Goal: Transaction & Acquisition: Download file/media

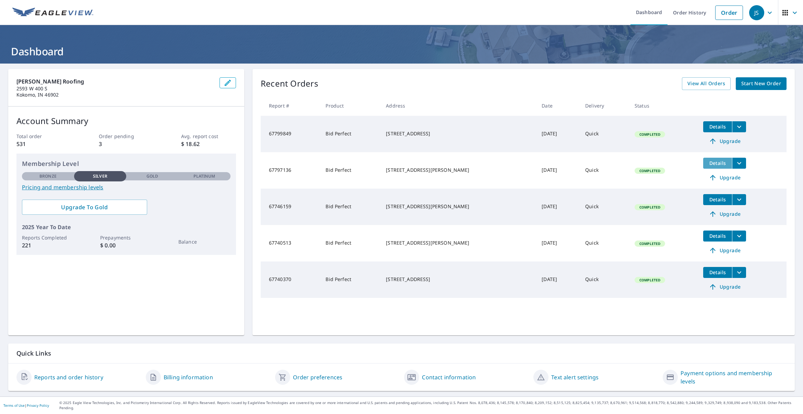
click at [709, 166] on span "Details" at bounding box center [718, 163] width 21 height 7
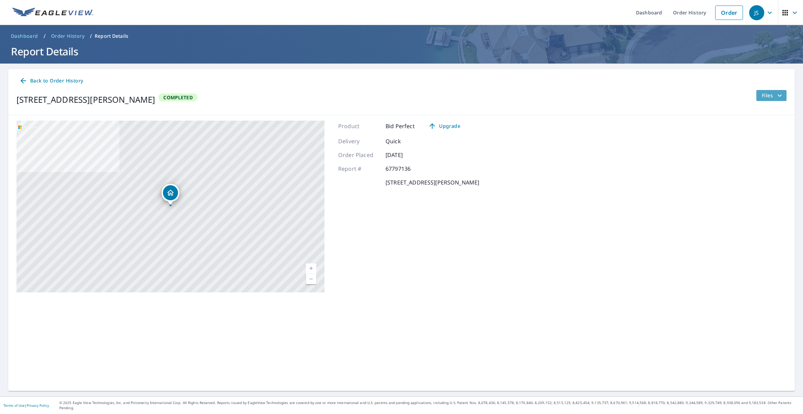
click at [770, 98] on span "Files" at bounding box center [773, 95] width 22 height 8
click at [708, 143] on label "Bid Perfect Report" at bounding box center [696, 144] width 43 height 7
click at [675, 143] on input "Bid Perfect Report" at bounding box center [668, 144] width 14 height 14
checkbox input "true"
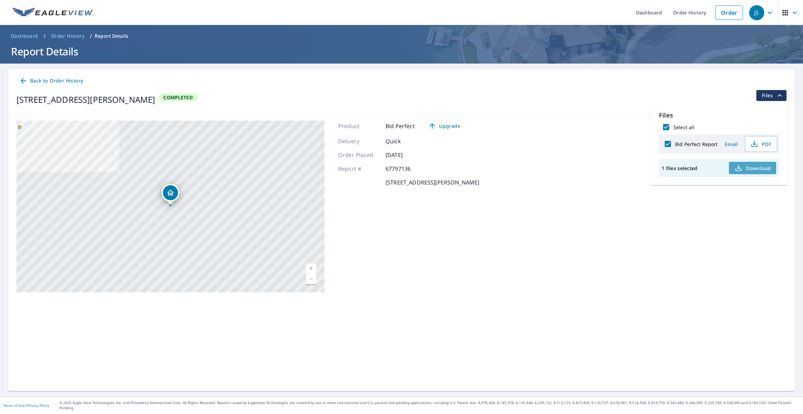
click at [748, 168] on span "Download" at bounding box center [753, 168] width 36 height 8
click at [692, 15] on link "Order History" at bounding box center [690, 12] width 44 height 25
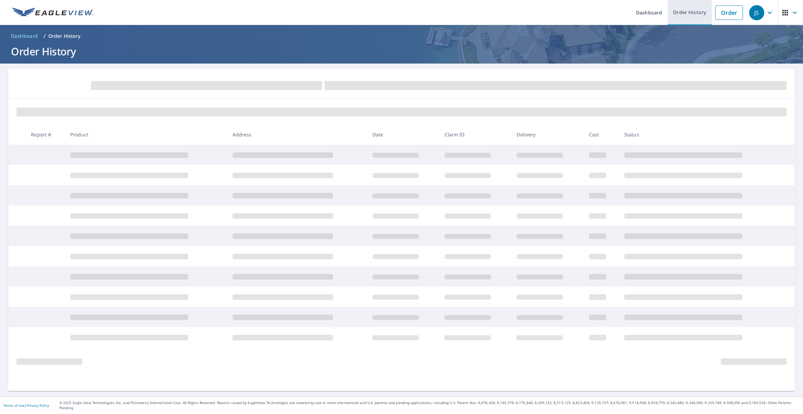
scroll to position [0, 0]
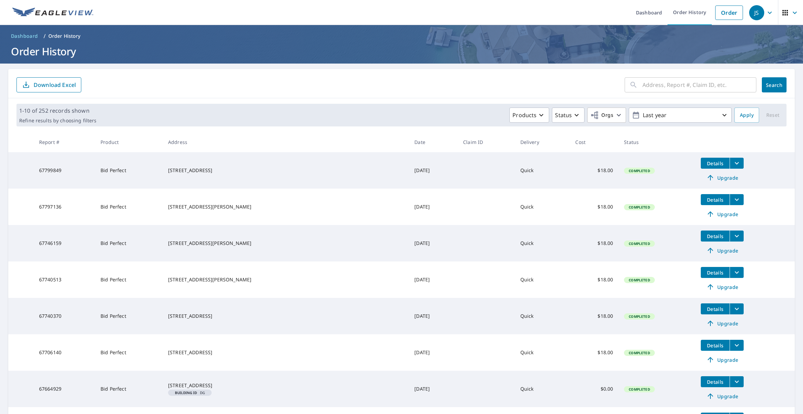
click at [705, 163] on span "Details" at bounding box center [715, 163] width 21 height 7
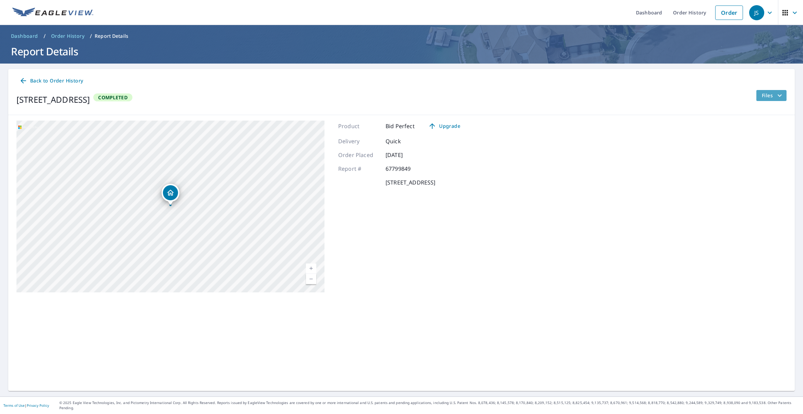
click at [769, 97] on span "Files" at bounding box center [773, 95] width 22 height 8
click at [678, 143] on label "Bid Perfect Report" at bounding box center [696, 144] width 43 height 7
click at [675, 143] on input "Bid Perfect Report" at bounding box center [668, 144] width 14 height 14
checkbox input "true"
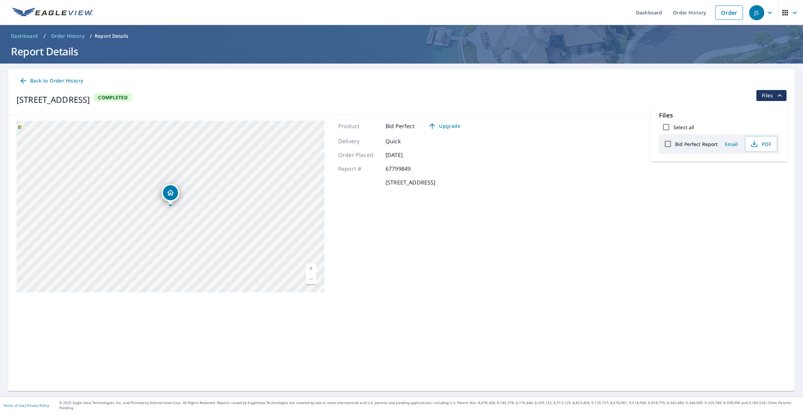
checkbox input "true"
click at [749, 172] on button "Download" at bounding box center [752, 168] width 47 height 12
